Goal: Transaction & Acquisition: Purchase product/service

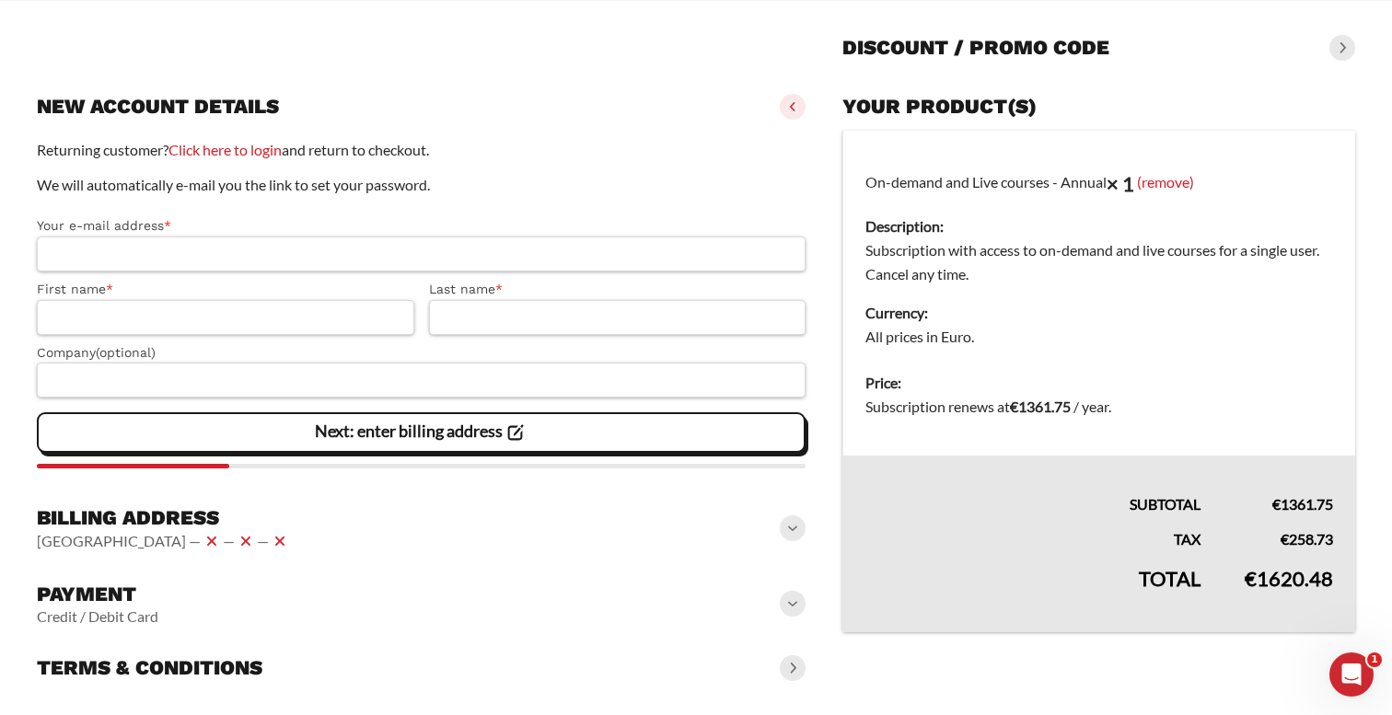
scroll to position [169, 0]
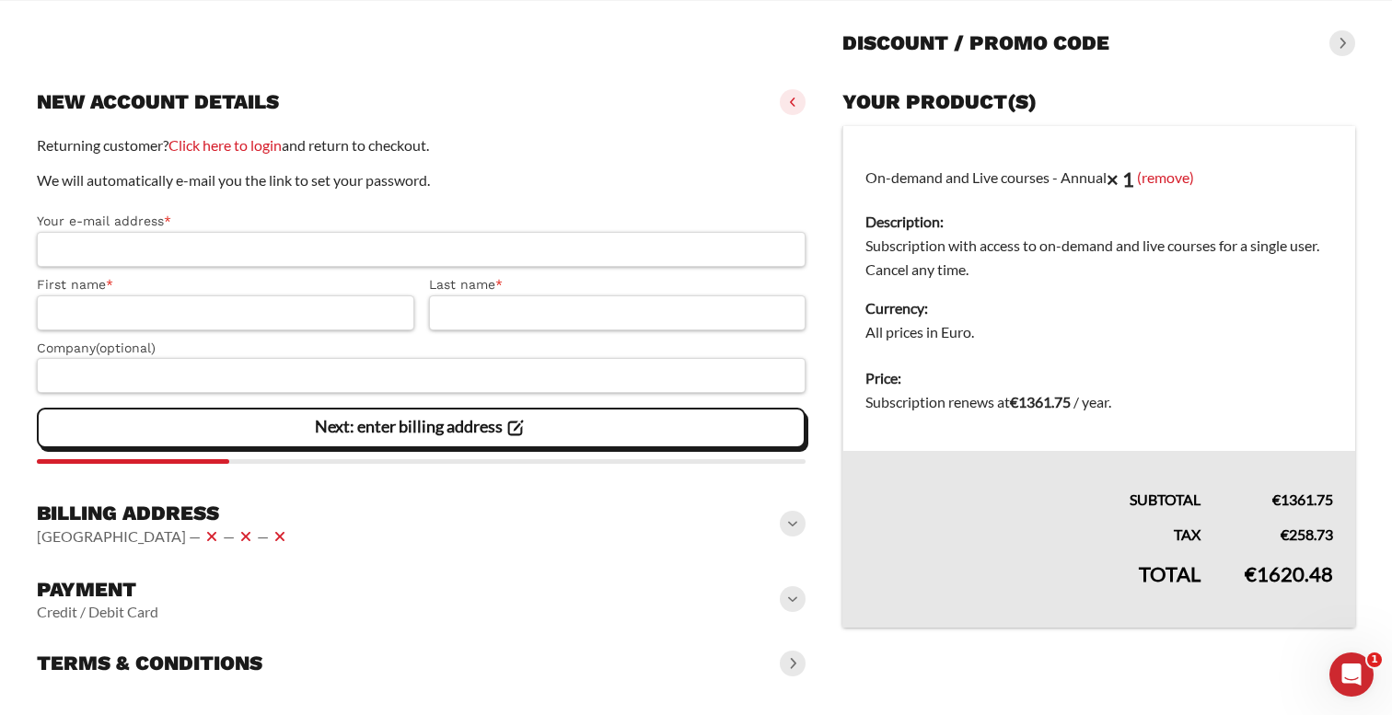
click at [790, 527] on span at bounding box center [793, 524] width 26 height 26
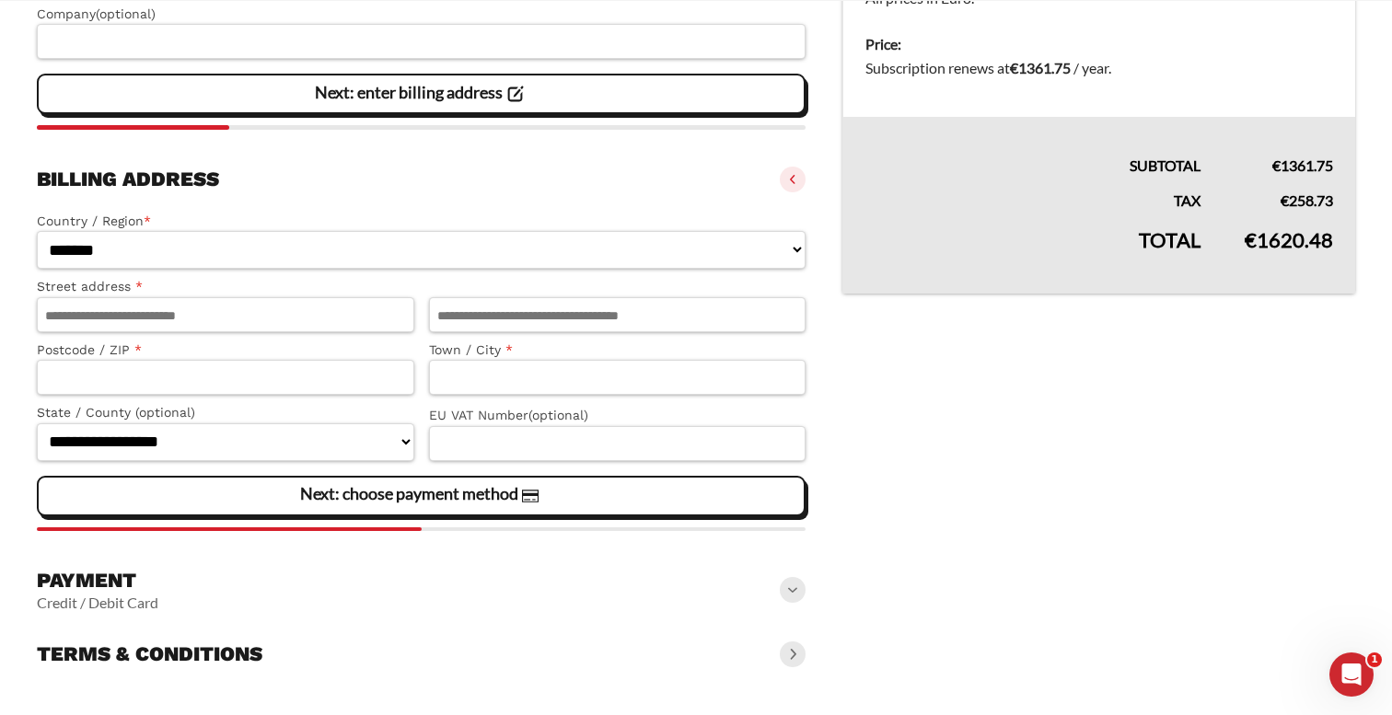
click at [787, 588] on span at bounding box center [793, 590] width 26 height 26
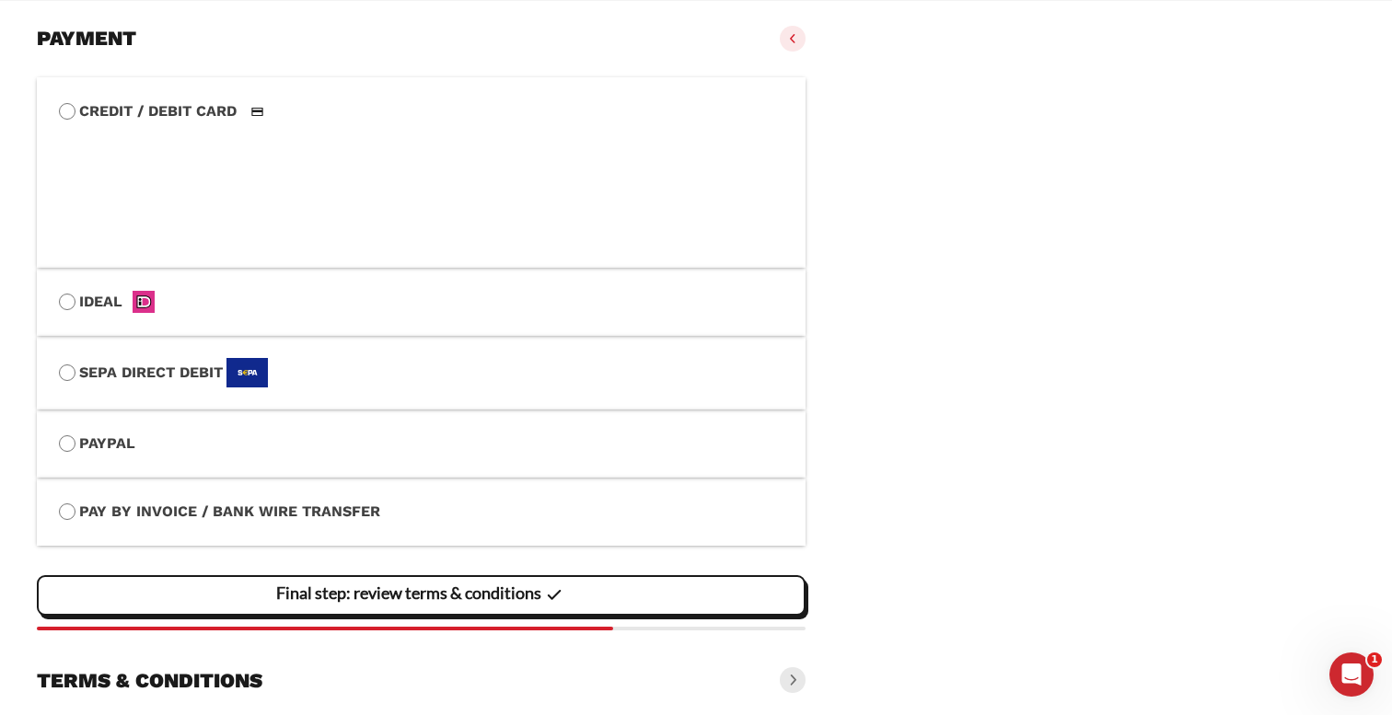
scroll to position [1076, 0]
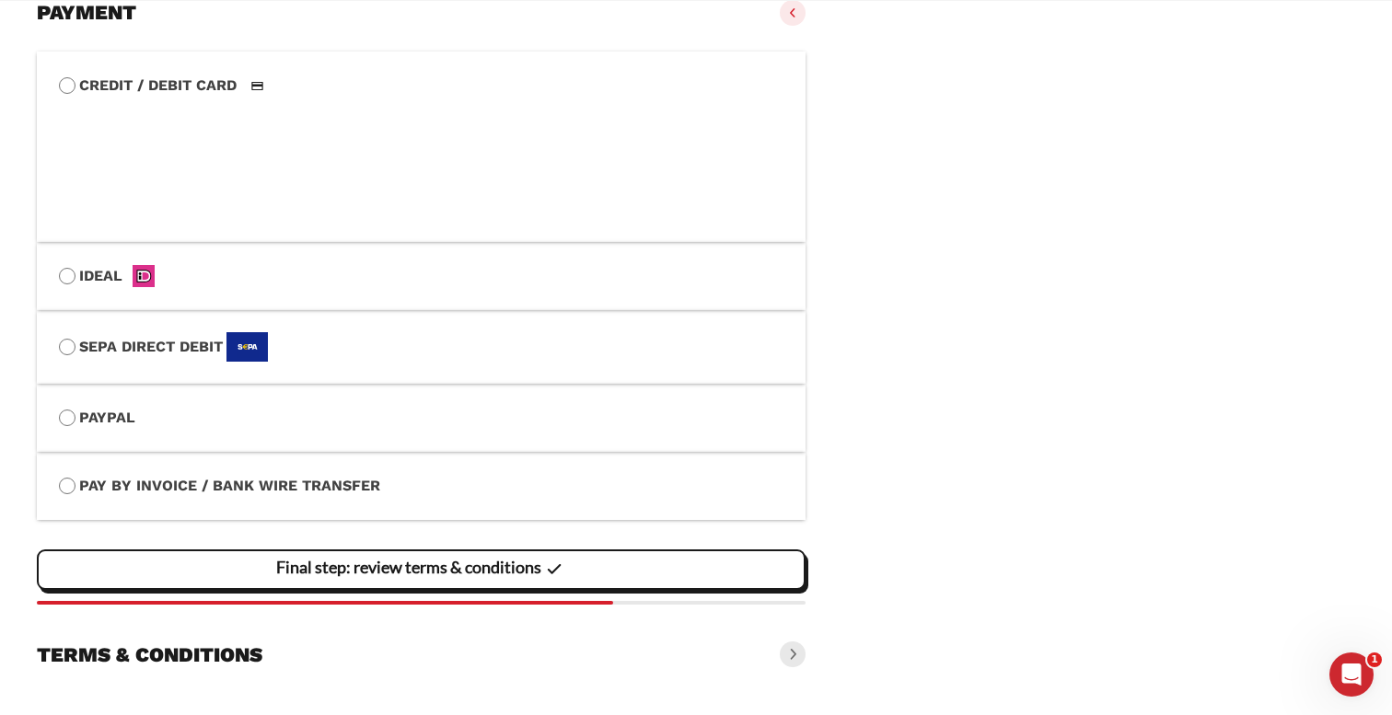
click at [794, 653] on span at bounding box center [793, 654] width 26 height 26
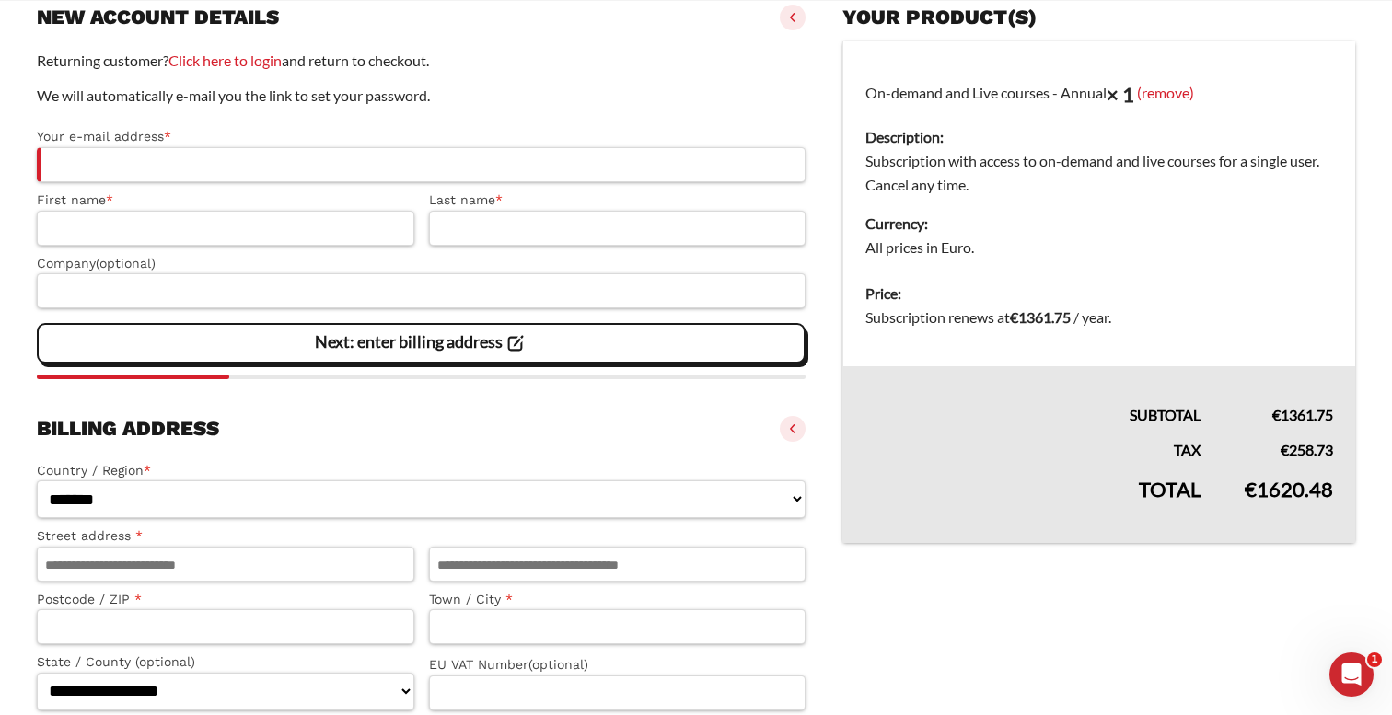
scroll to position [252, 0]
